Goal: Task Accomplishment & Management: Use online tool/utility

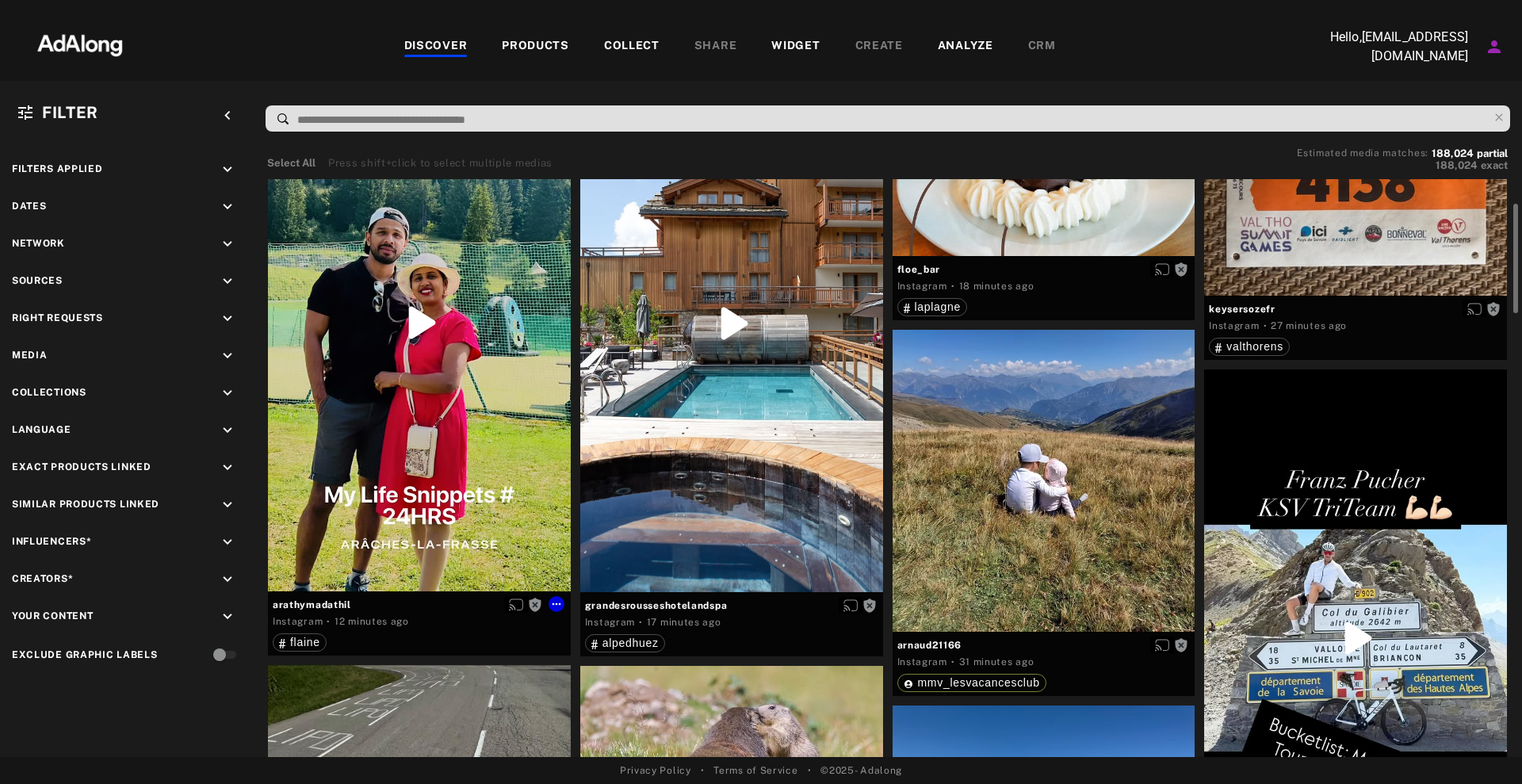
scroll to position [132, 0]
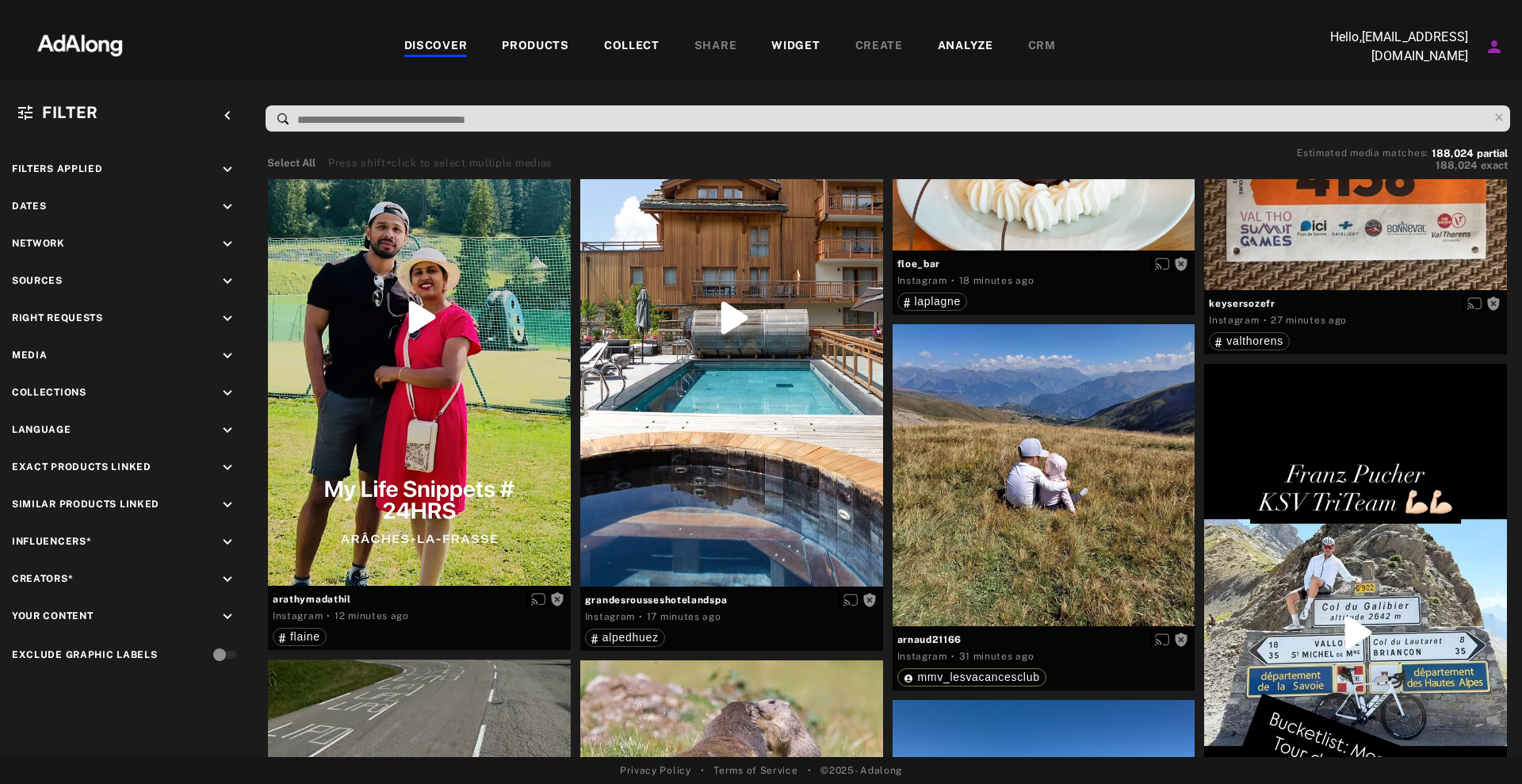
click at [613, 117] on input at bounding box center [891, 120] width 1192 height 21
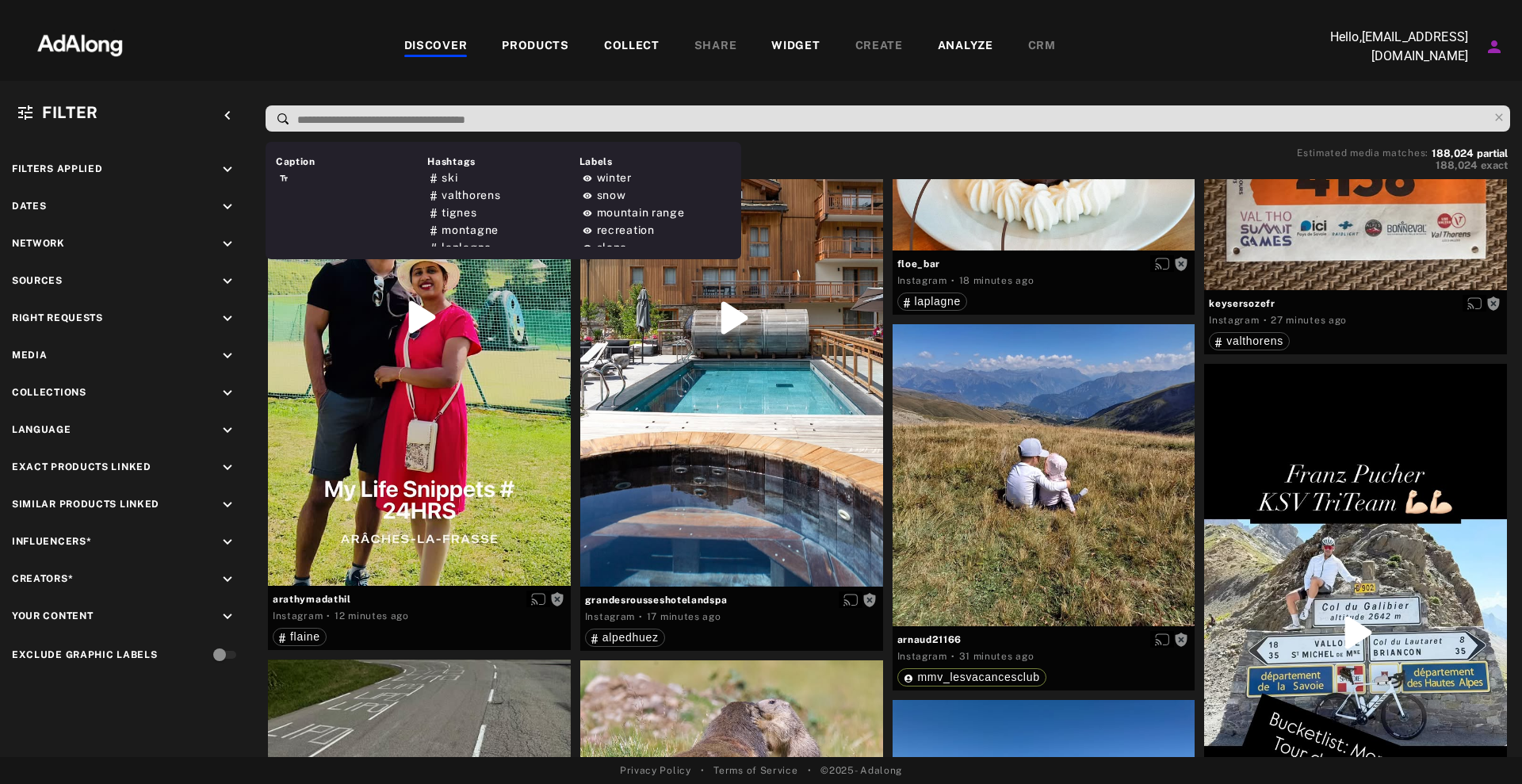
paste input "*********"
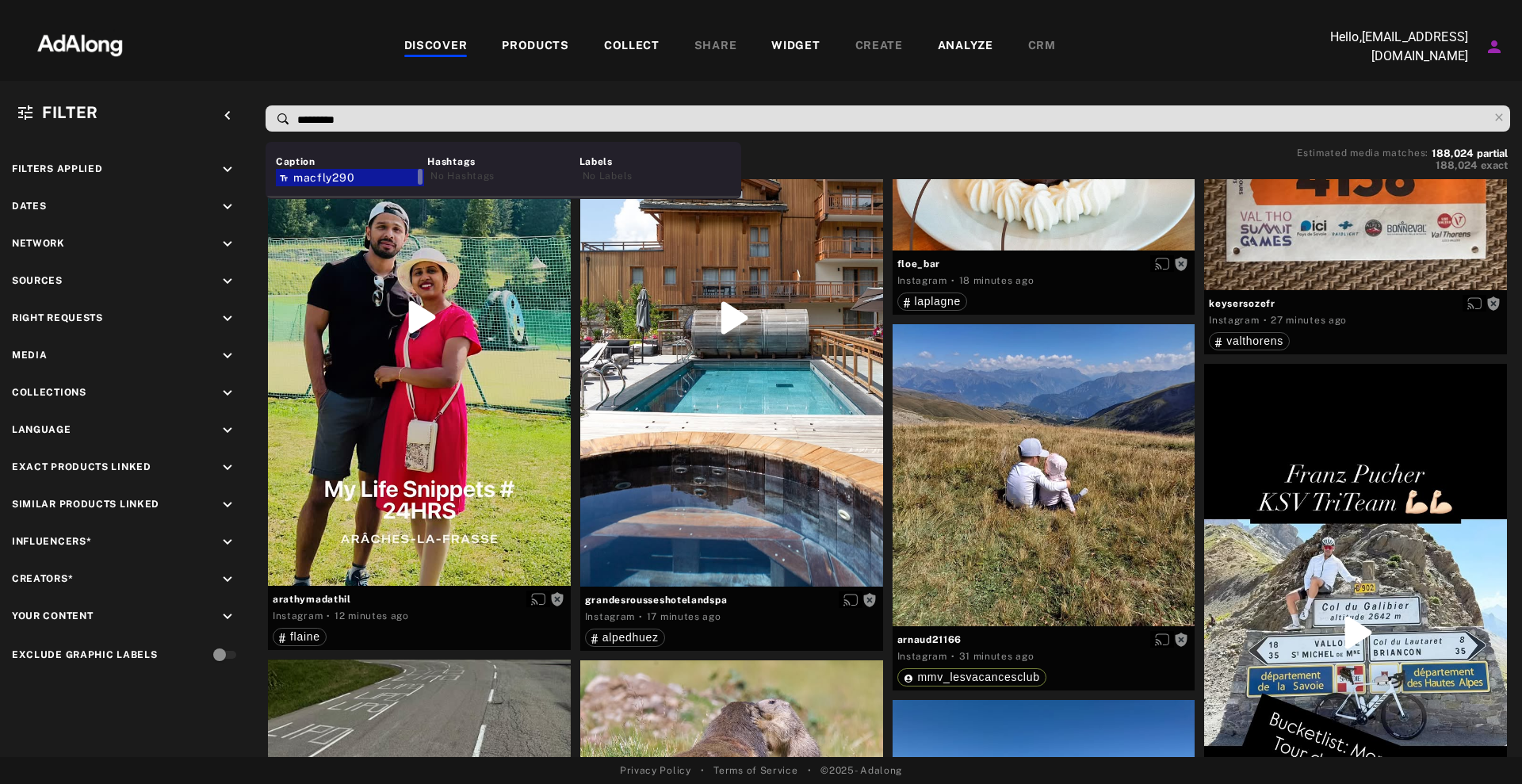
type input "*********"
click at [357, 175] on div "macfly290" at bounding box center [350, 178] width 148 height 18
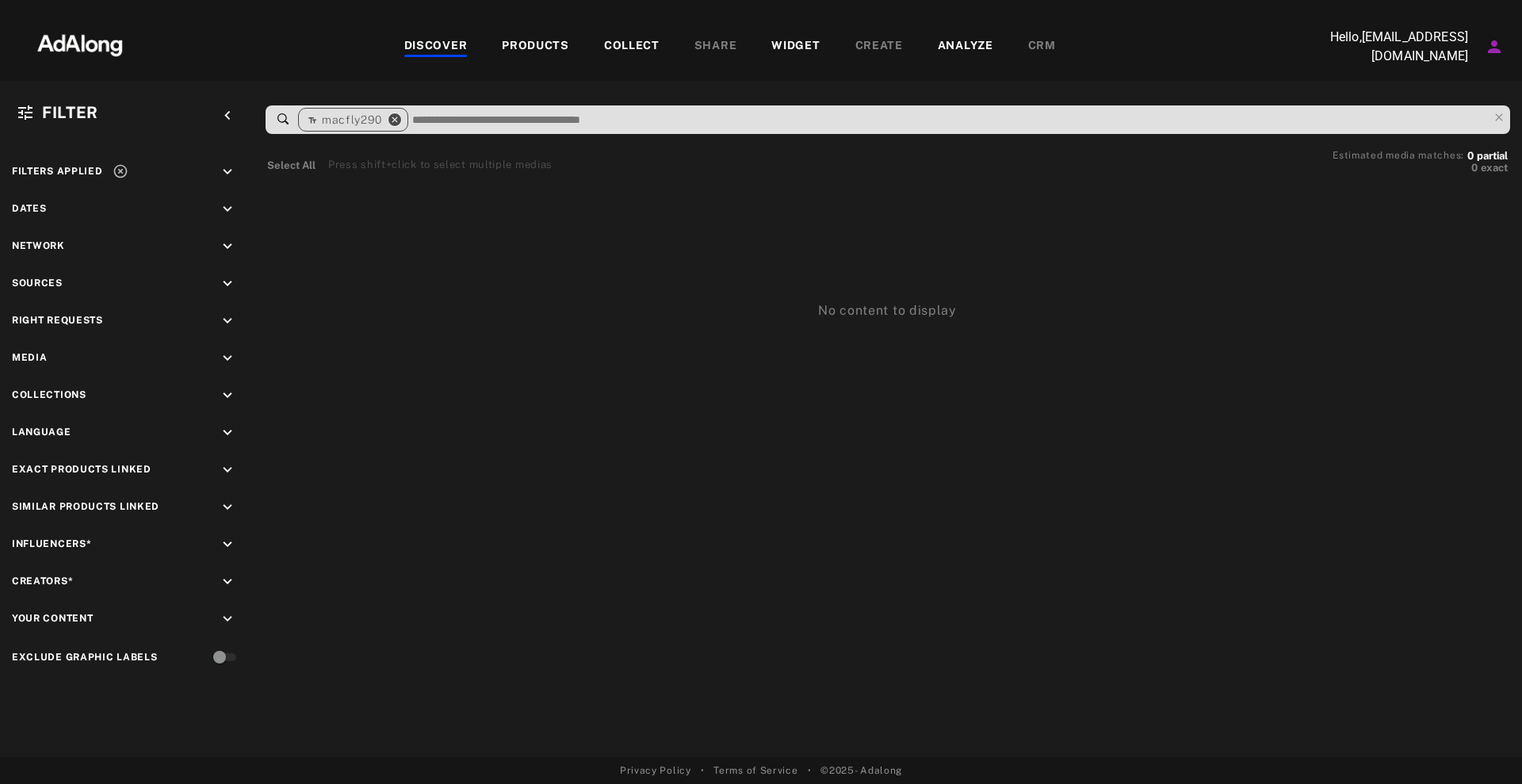
click at [388, 125] on div "close" at bounding box center [391, 119] width 20 height 20
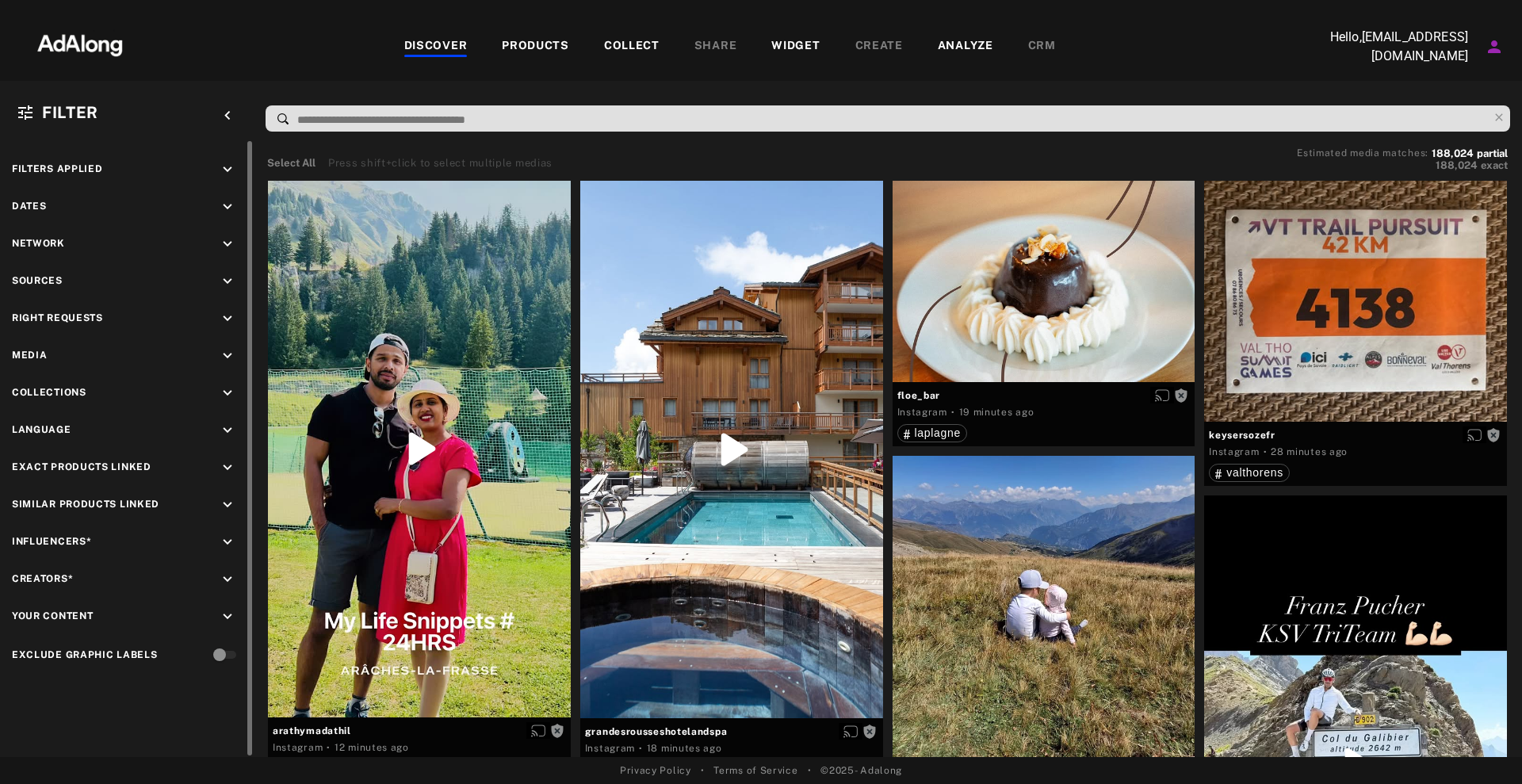
click at [218, 320] on div "Right Requests keyboard_arrow_down" at bounding box center [127, 320] width 230 height 21
click at [232, 320] on icon "keyboard_arrow_down" at bounding box center [227, 319] width 18 height 18
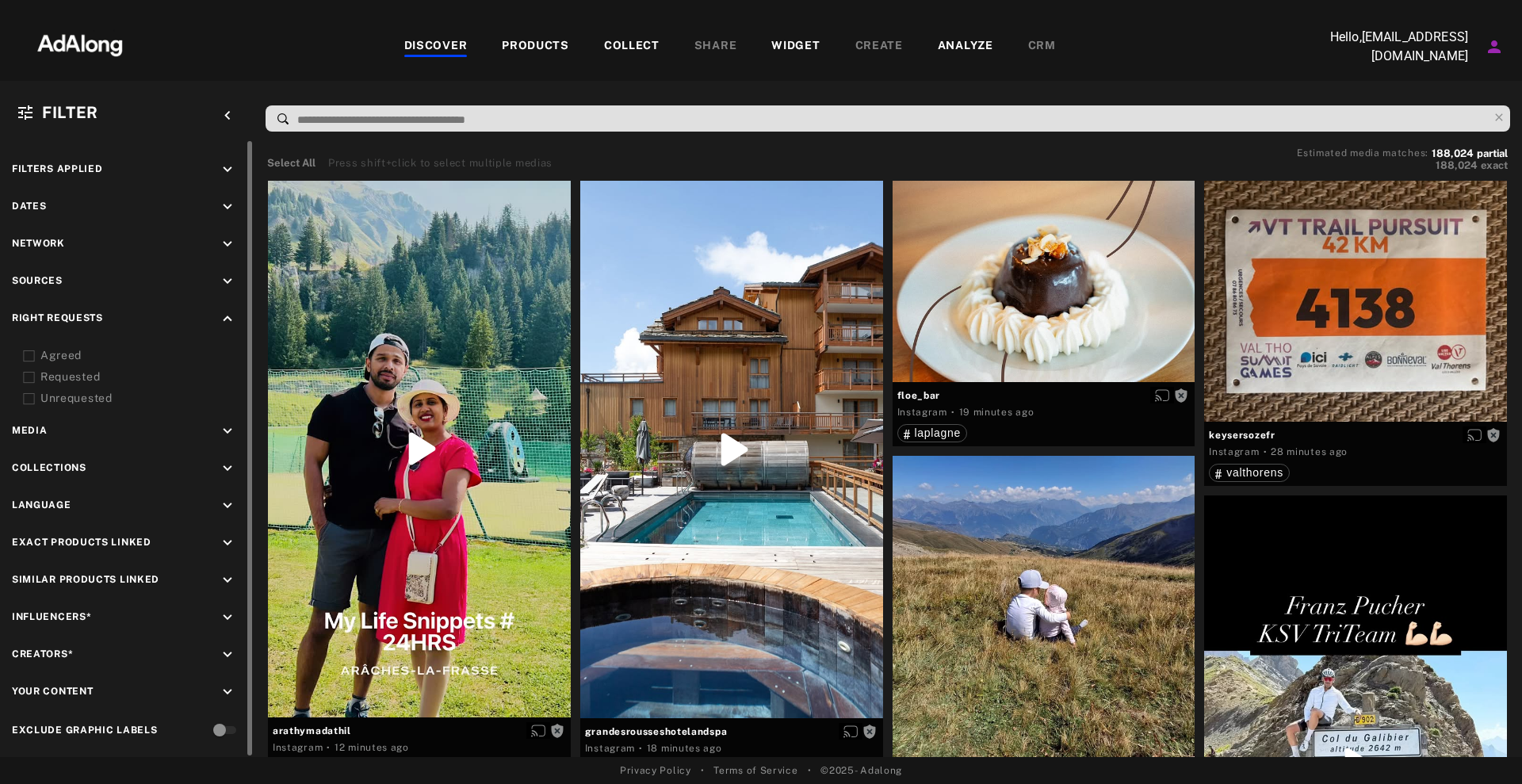
click at [67, 376] on div "Requested" at bounding box center [141, 377] width 201 height 17
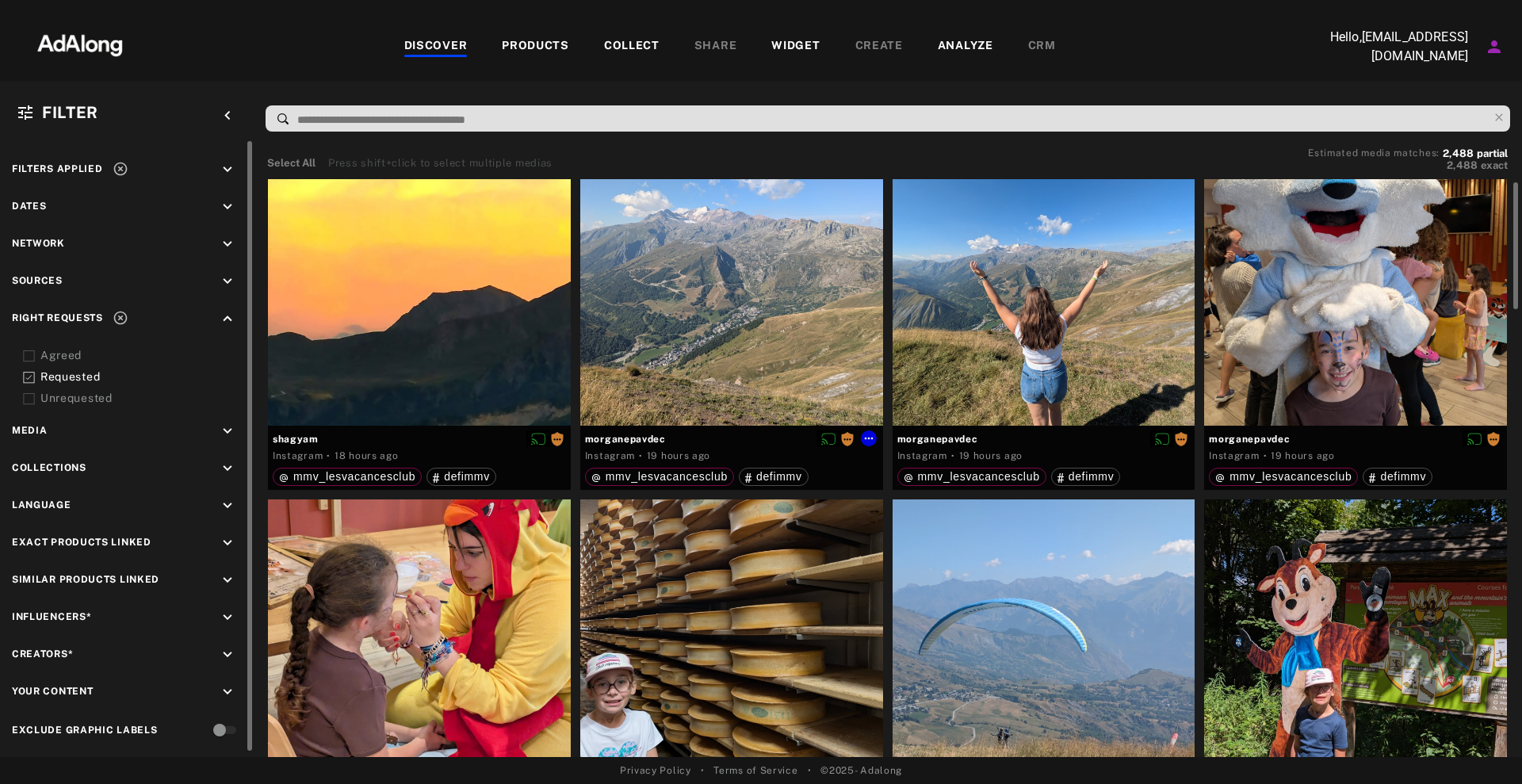
scroll to position [58, 0]
click at [222, 278] on icon "keyboard_arrow_down" at bounding box center [227, 282] width 18 height 18
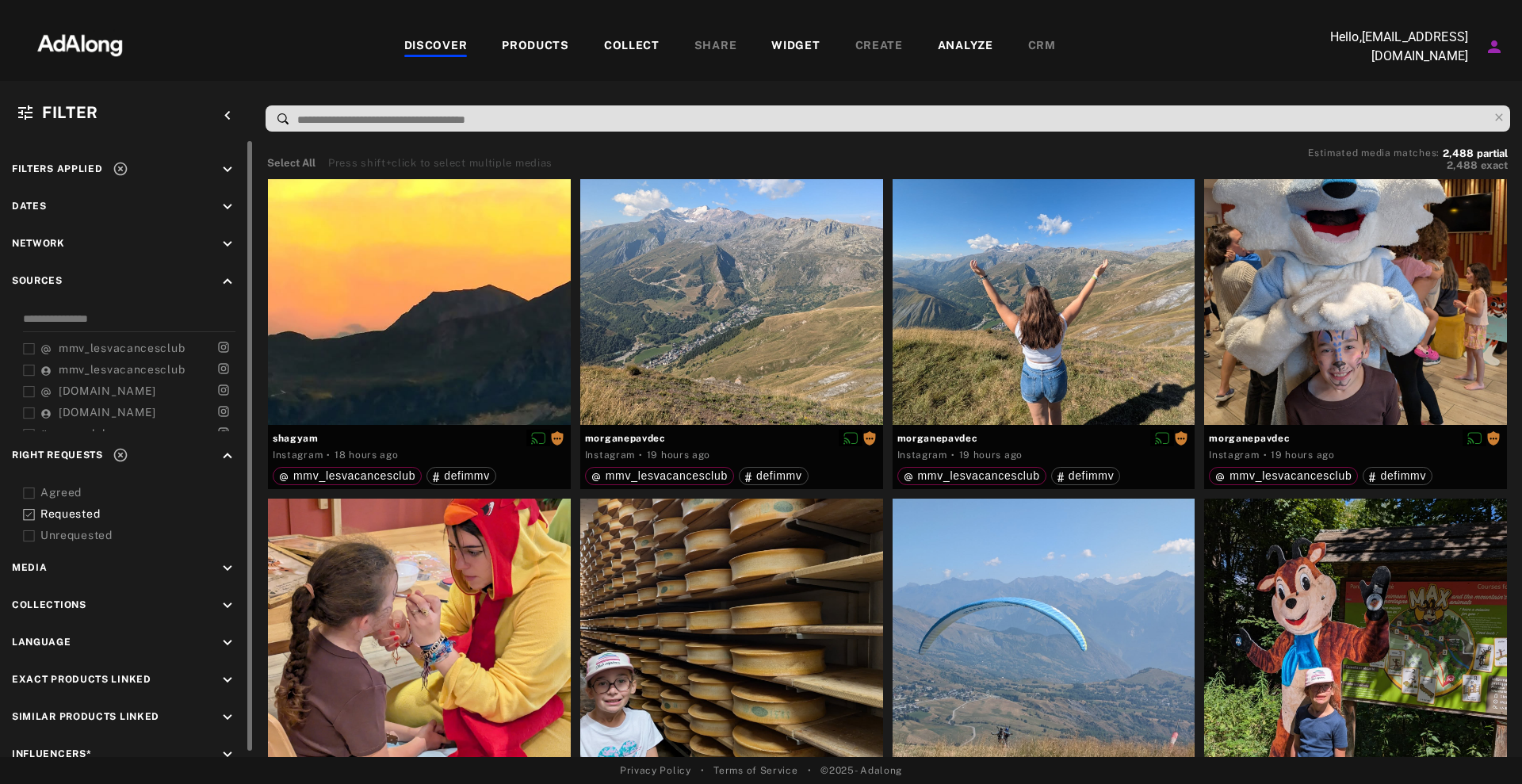
click at [229, 248] on icon "keyboard_arrow_down" at bounding box center [227, 244] width 18 height 18
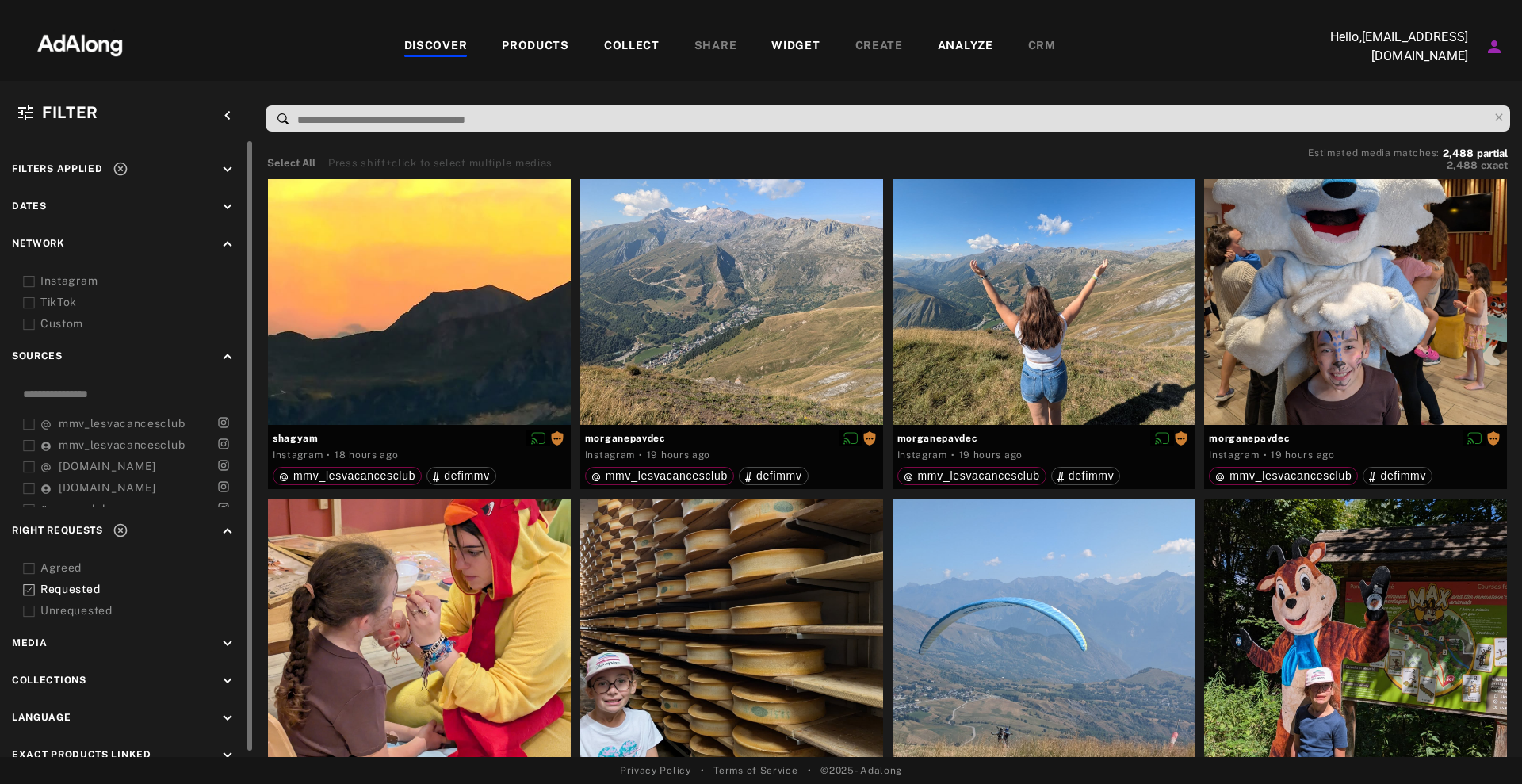
click at [228, 650] on icon "keyboard_arrow_down" at bounding box center [227, 644] width 18 height 18
click at [48, 681] on div "Video" at bounding box center [141, 680] width 201 height 17
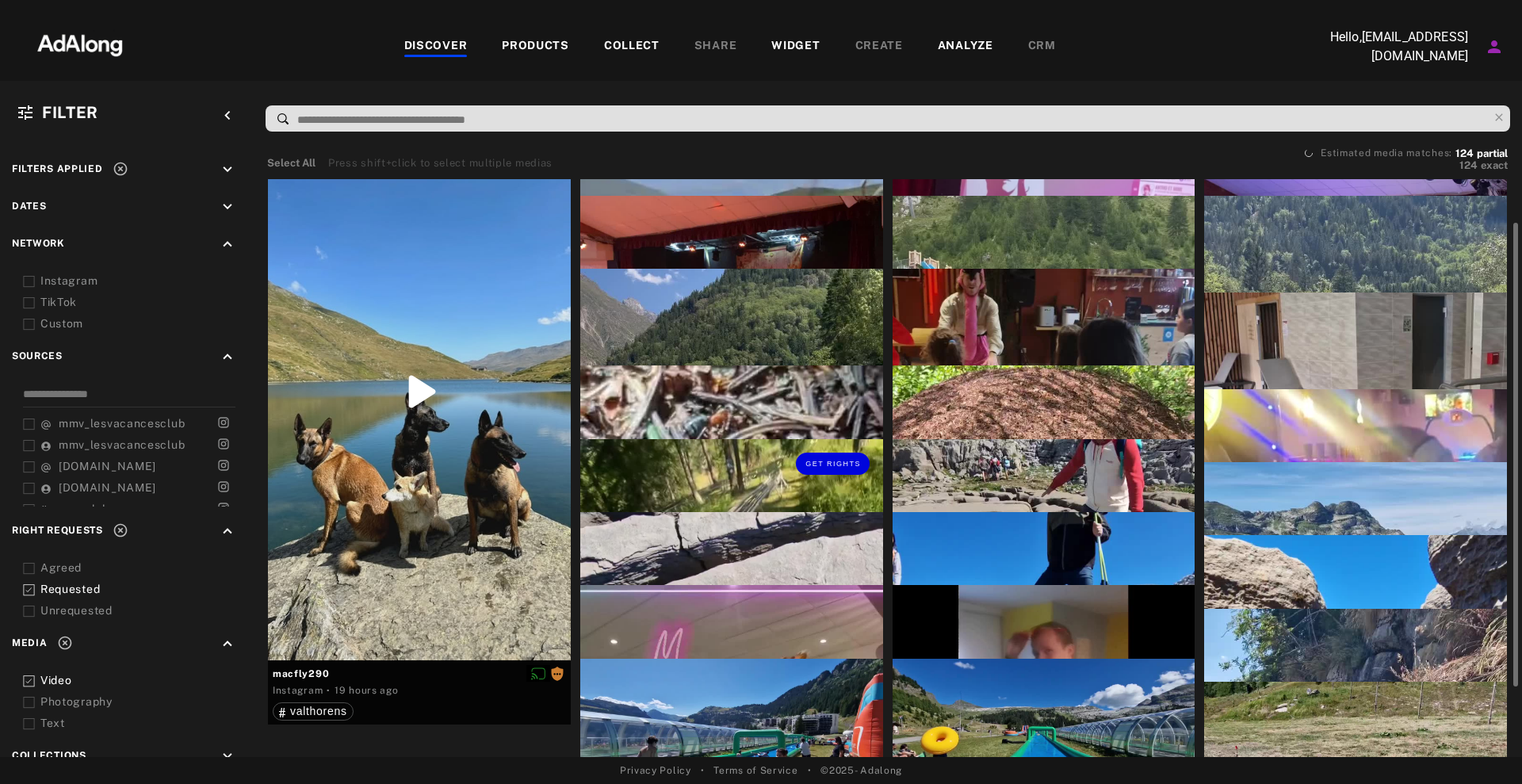
scroll to position [57, 0]
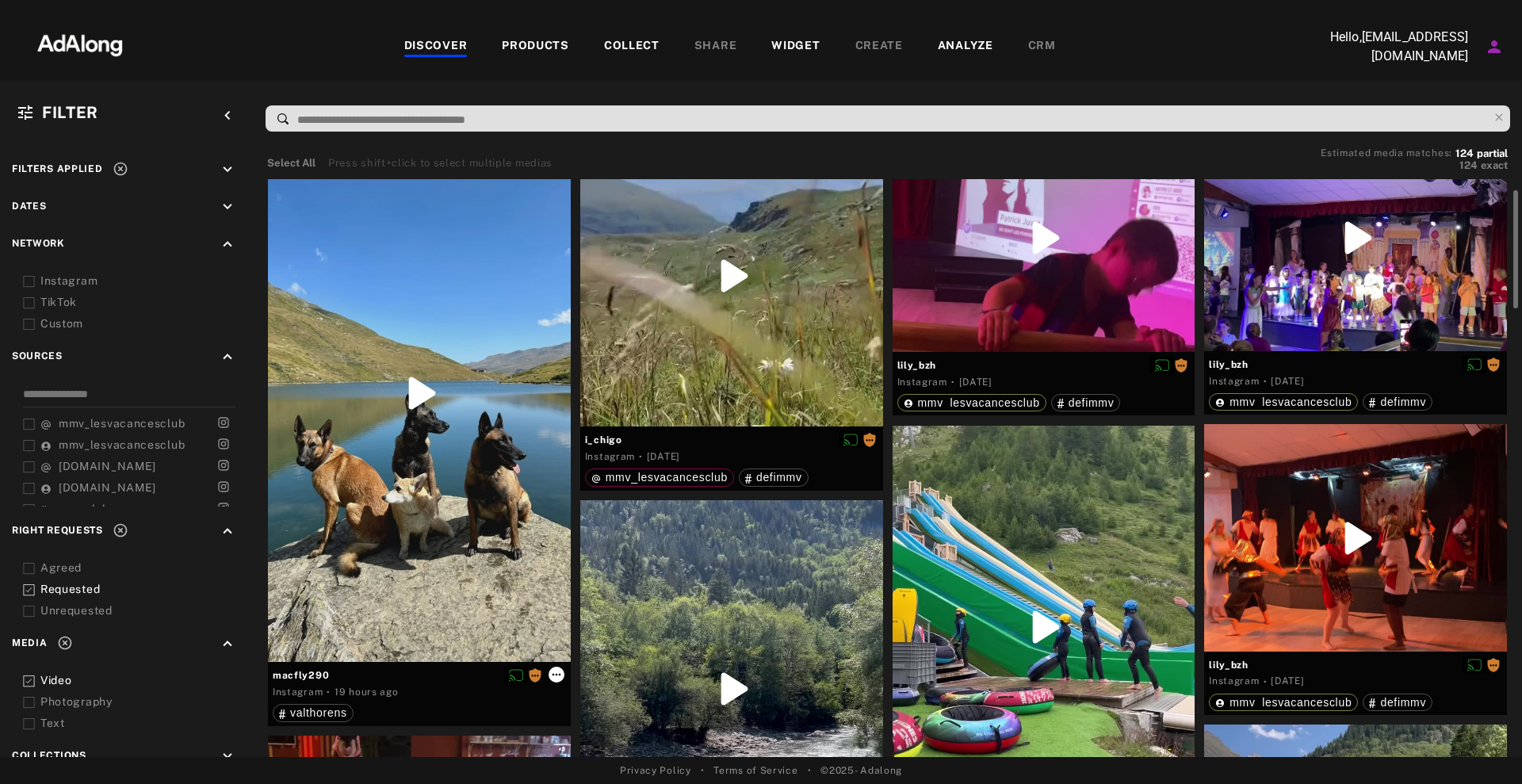
click at [558, 672] on icon at bounding box center [557, 675] width 13 height 13
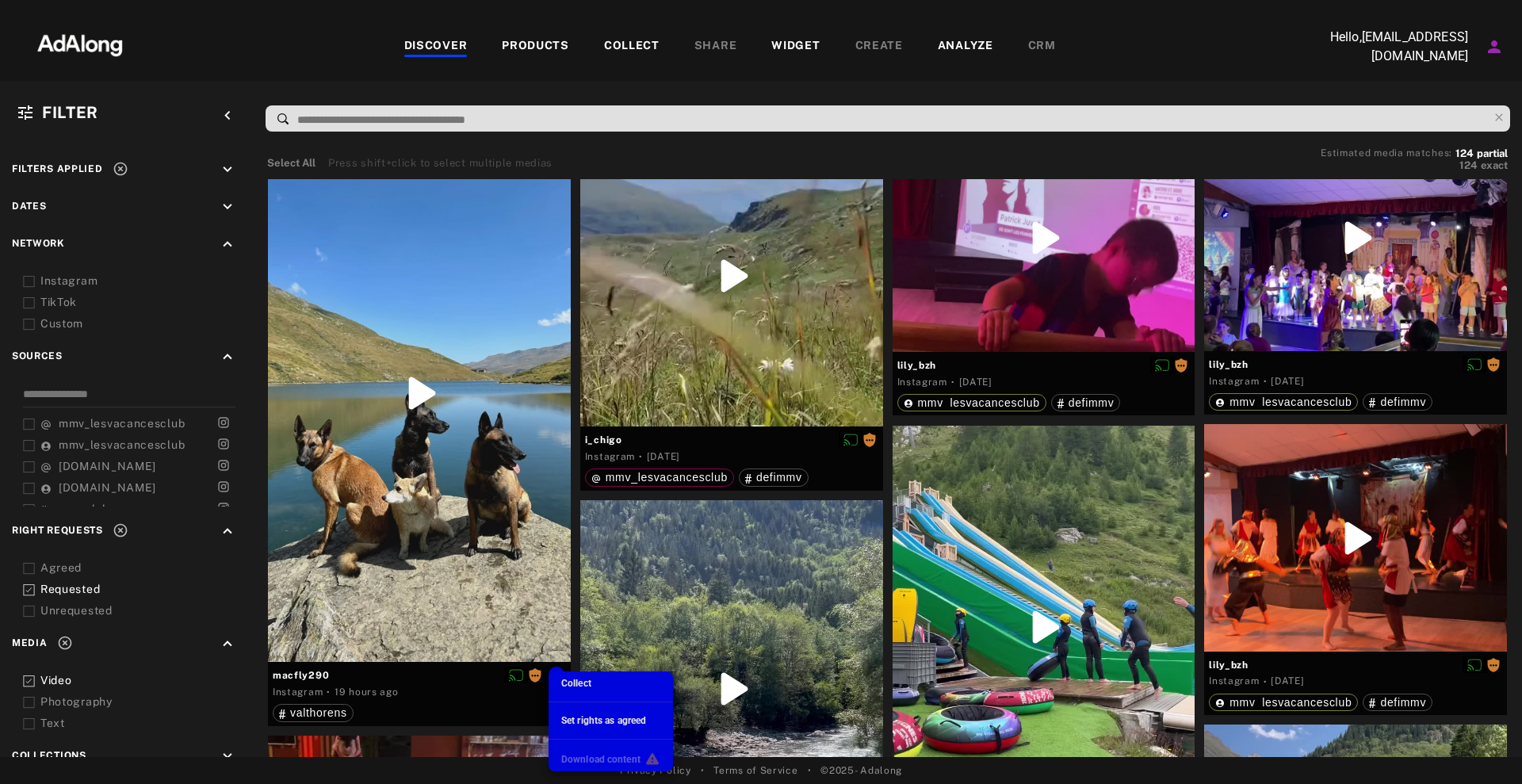
click at [616, 729] on li "Set rights as agreed" at bounding box center [611, 720] width 125 height 23
